Goal: Information Seeking & Learning: Learn about a topic

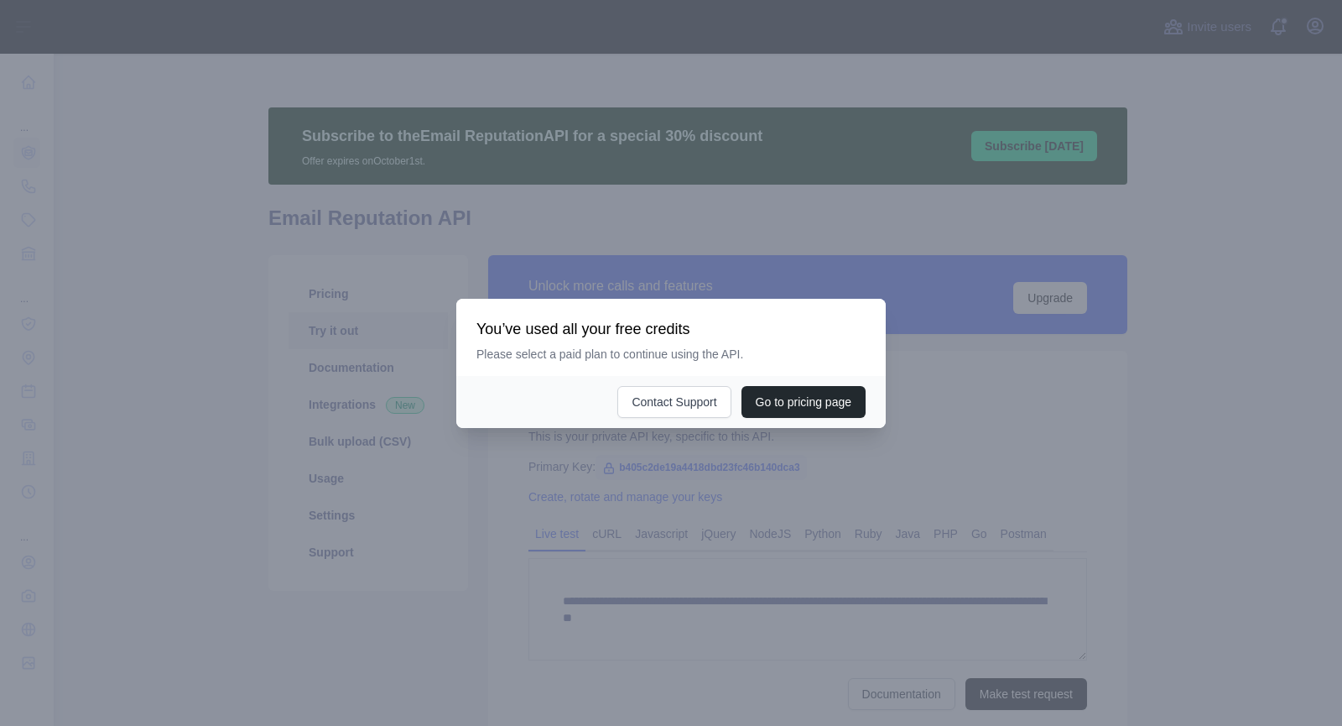
click at [1045, 263] on div at bounding box center [671, 363] width 1342 height 726
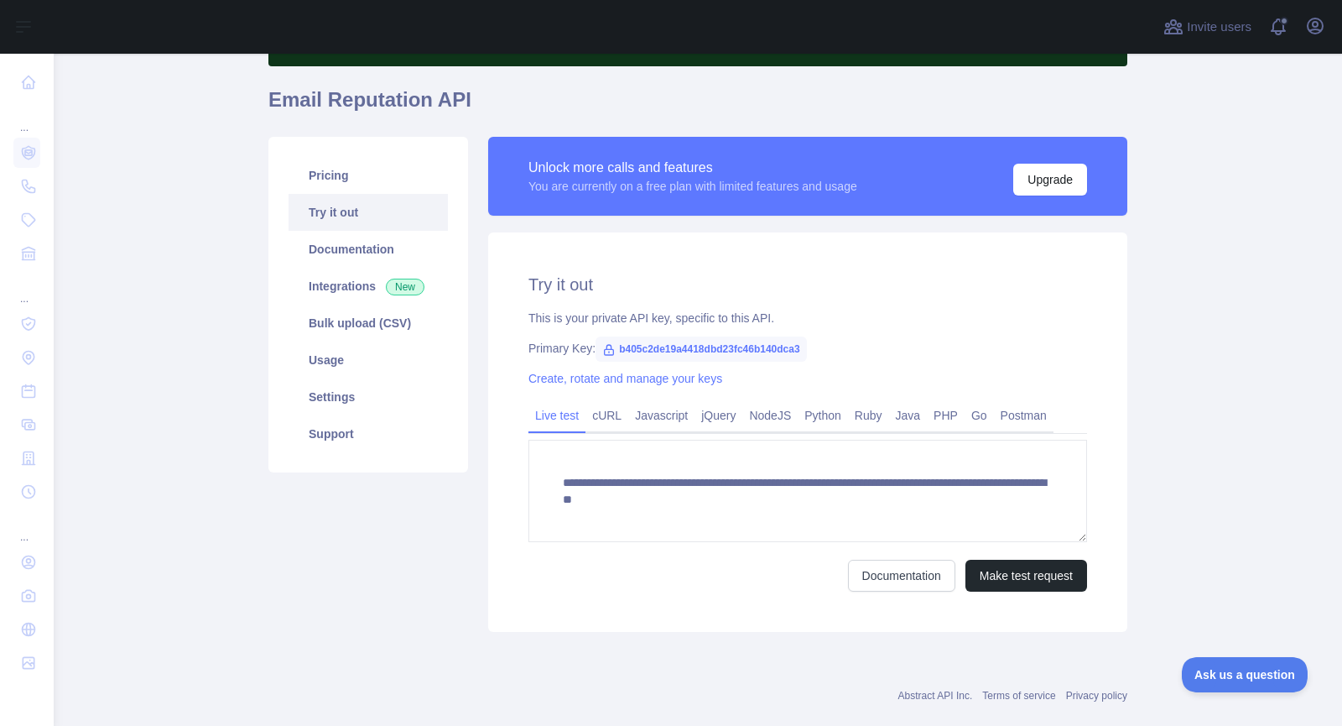
scroll to position [119, 0]
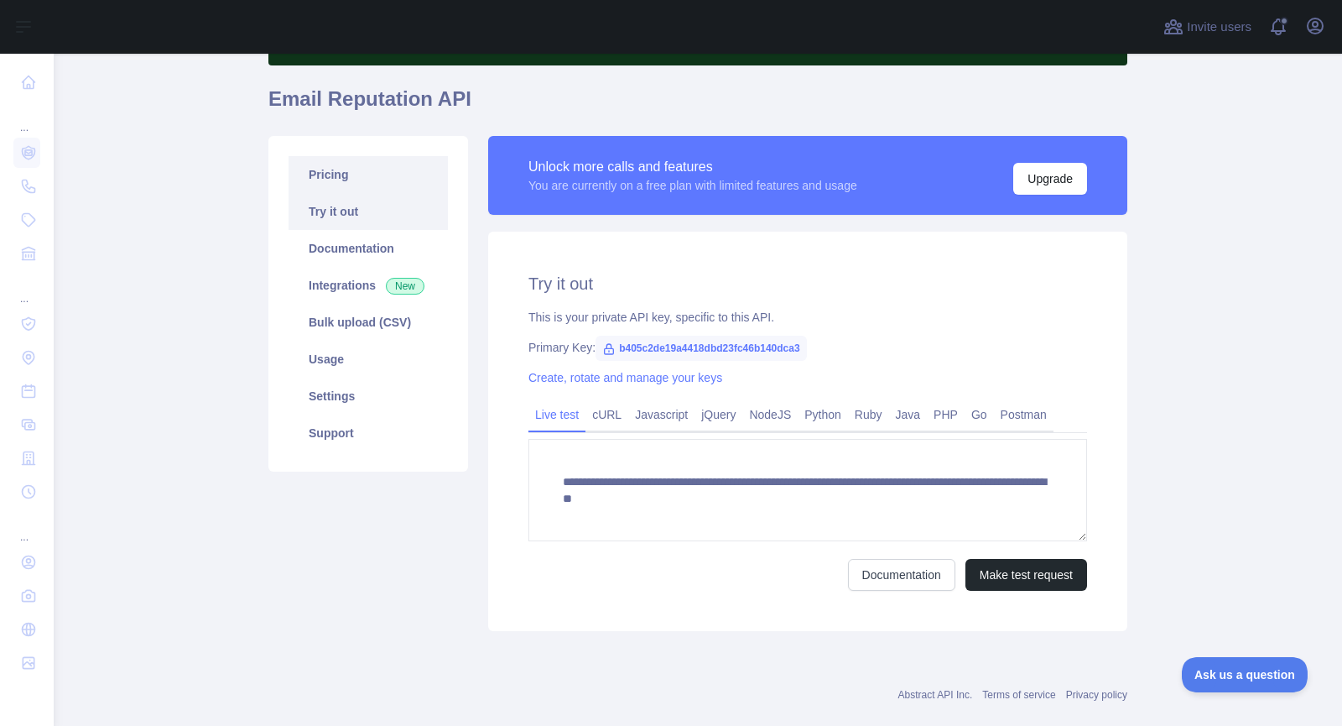
click at [318, 170] on link "Pricing" at bounding box center [368, 174] width 159 height 37
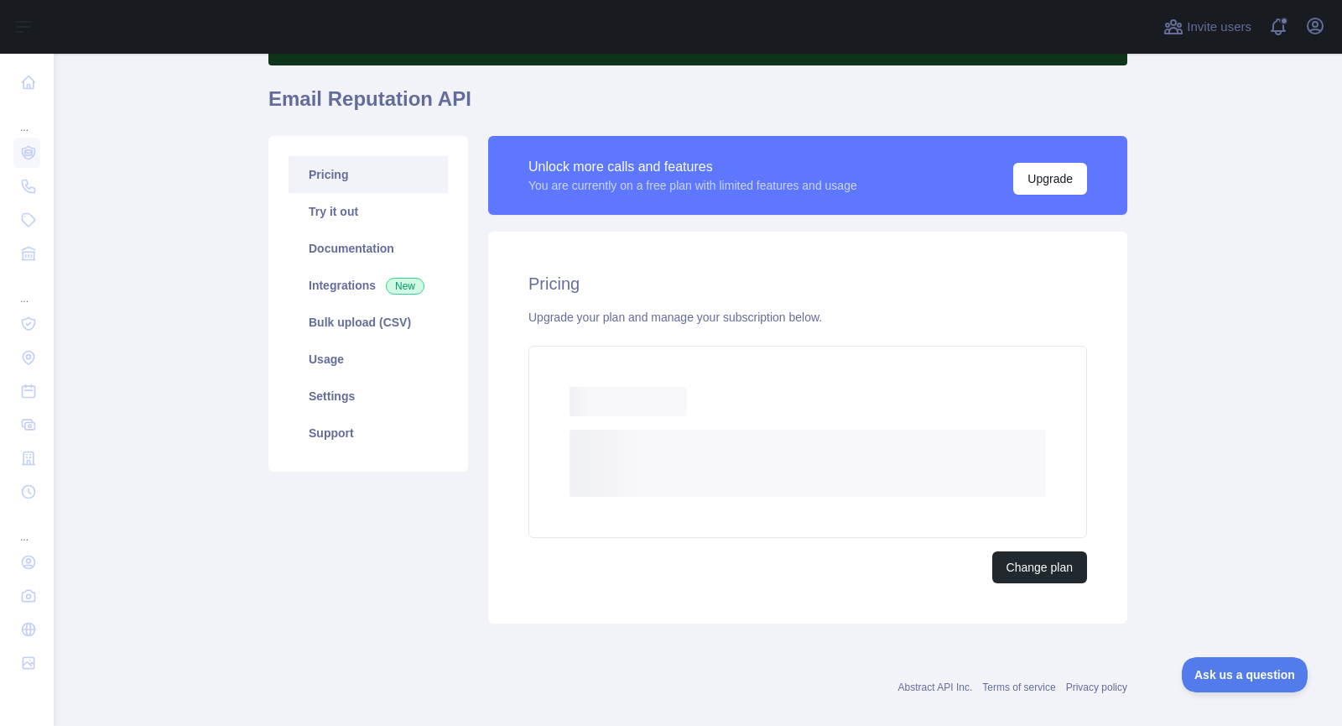
scroll to position [95, 0]
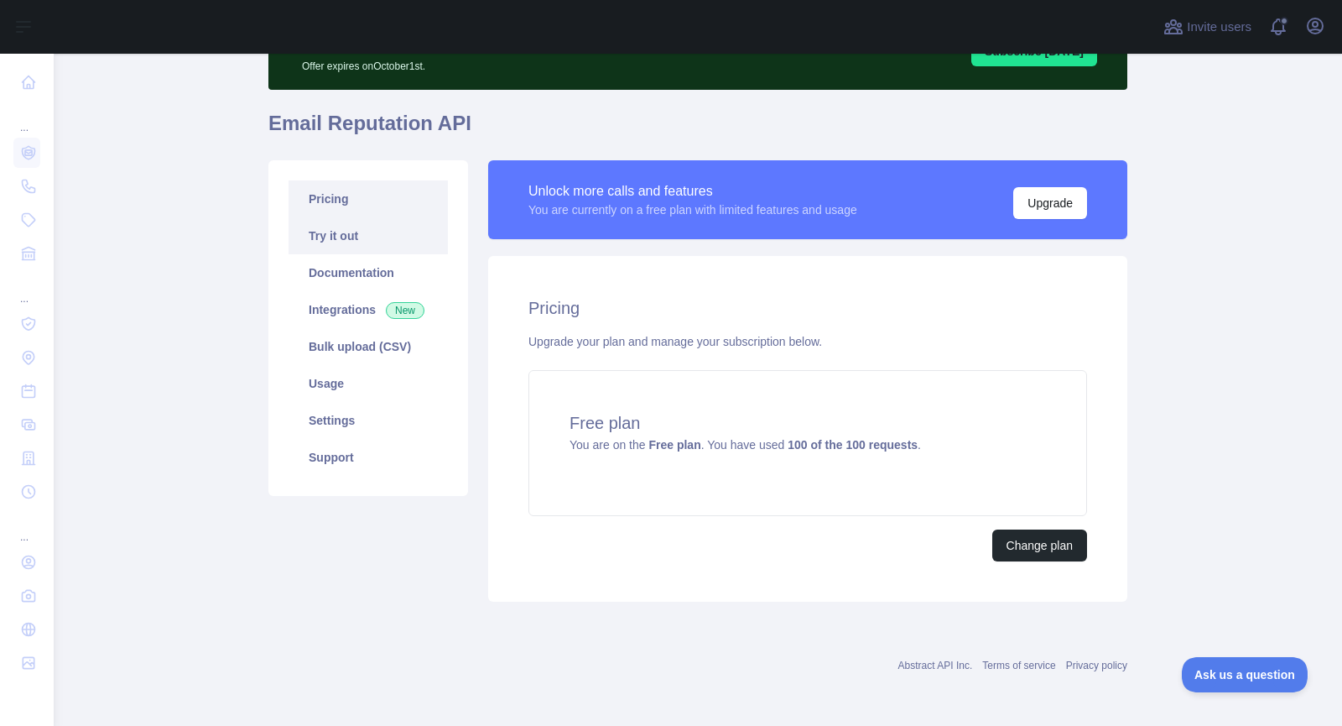
click at [322, 232] on link "Try it out" at bounding box center [368, 235] width 159 height 37
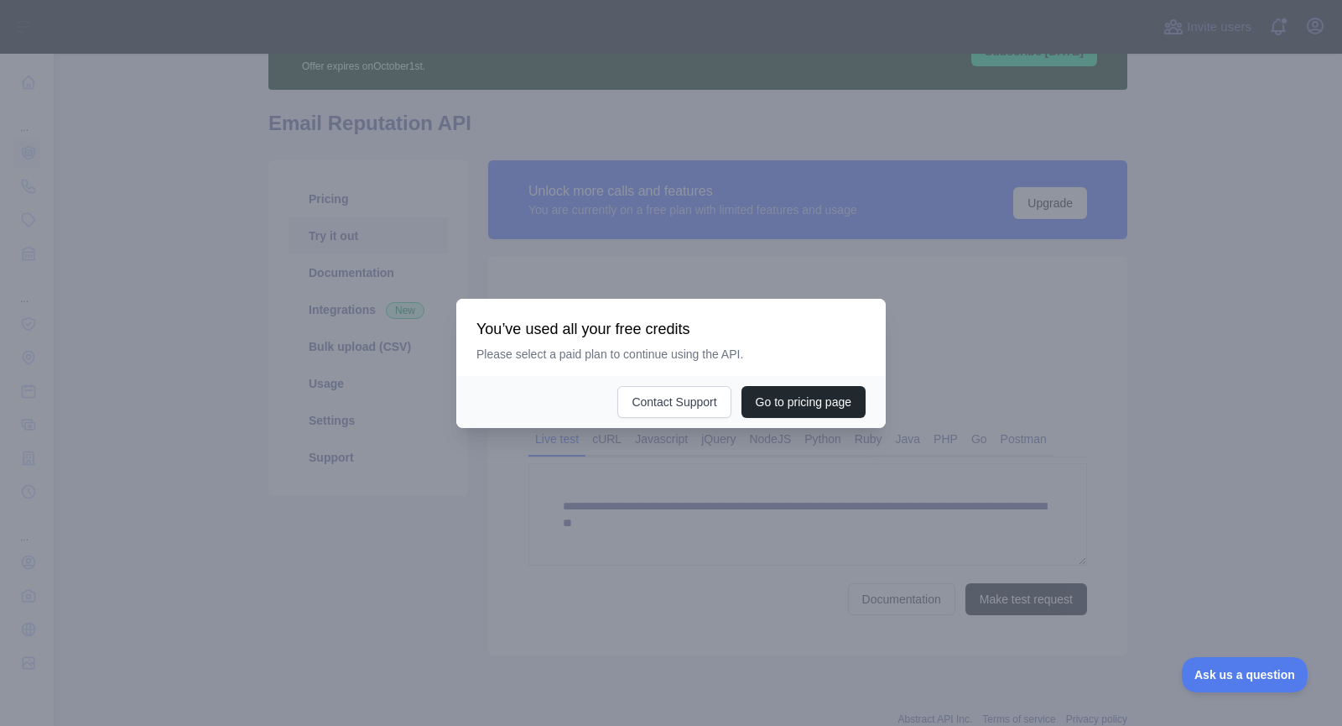
click at [1062, 510] on div at bounding box center [671, 363] width 1342 height 726
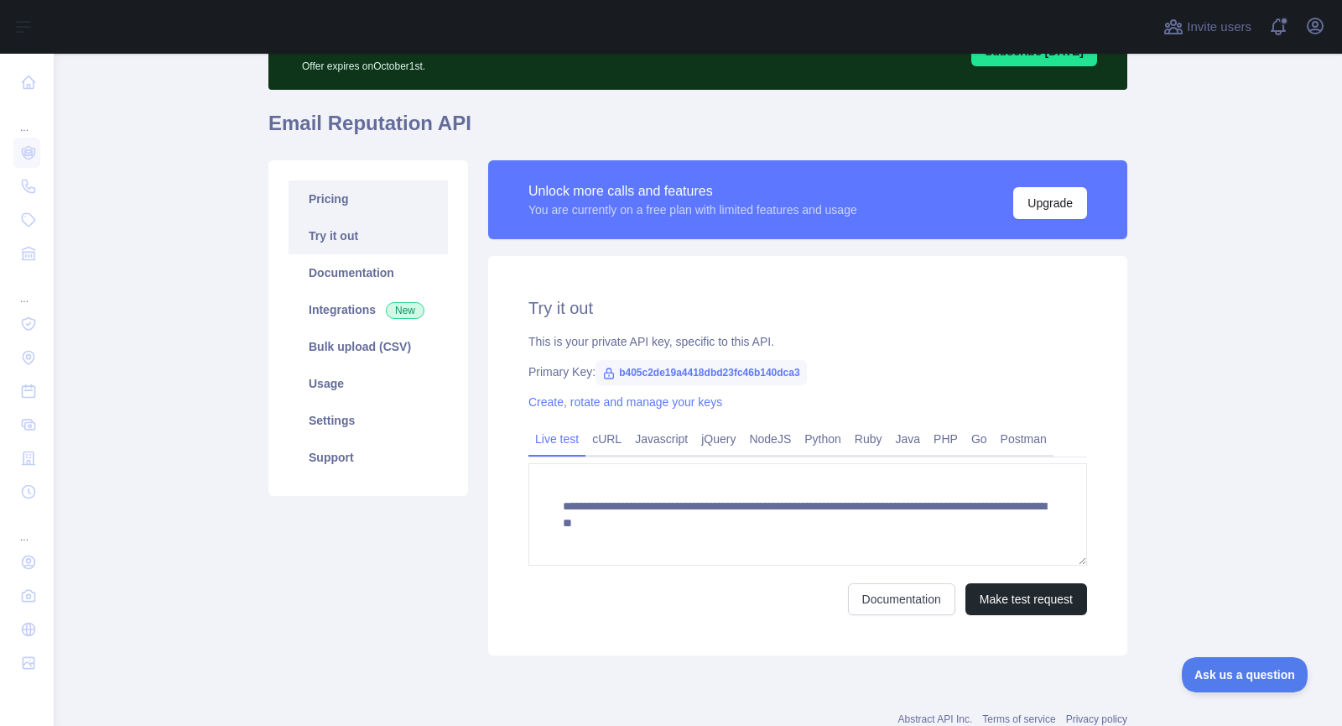
click at [318, 192] on link "Pricing" at bounding box center [368, 198] width 159 height 37
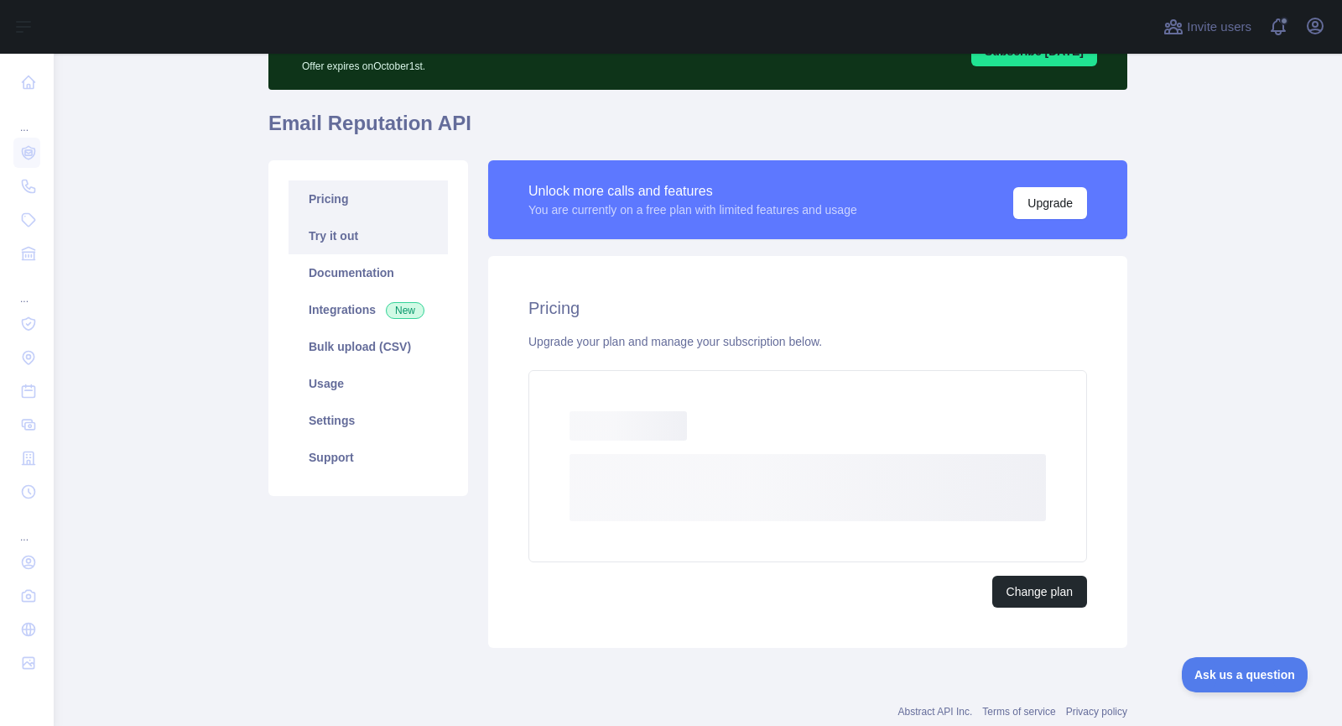
click at [352, 247] on link "Try it out" at bounding box center [368, 235] width 159 height 37
